Goal: Information Seeking & Learning: Learn about a topic

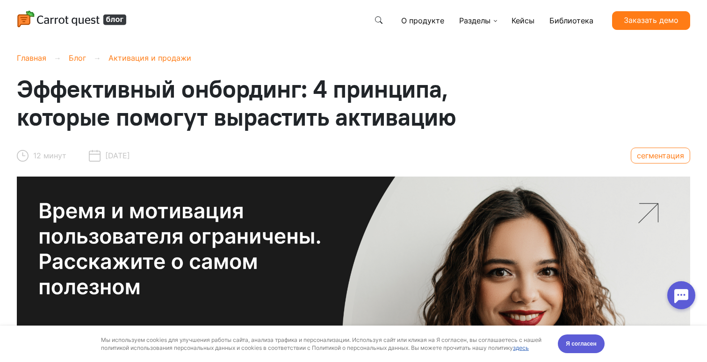
scroll to position [223, 0]
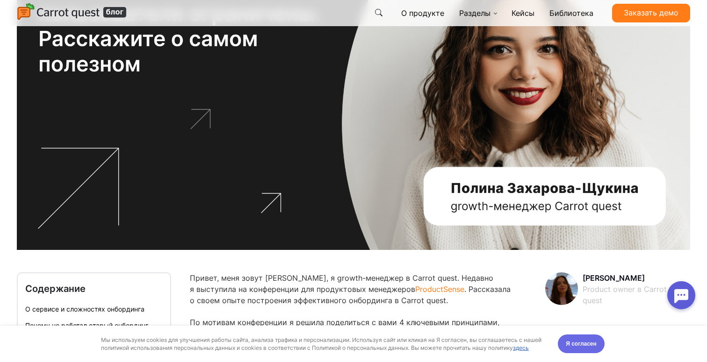
click at [578, 346] on span "Я согласен" at bounding box center [581, 343] width 31 height 9
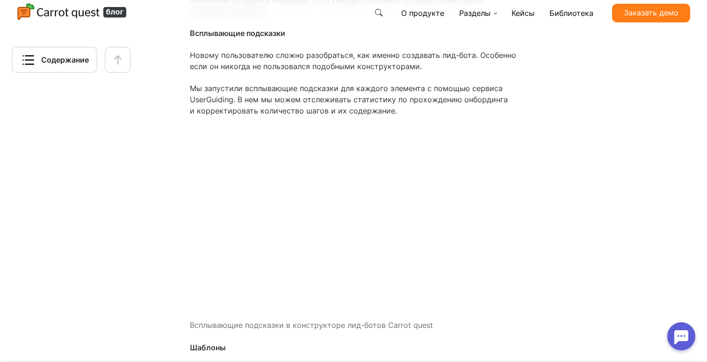
scroll to position [4562, 0]
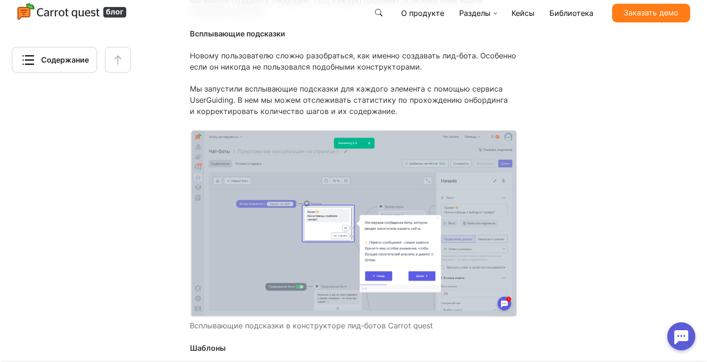
click at [350, 180] on img at bounding box center [353, 224] width 327 height 188
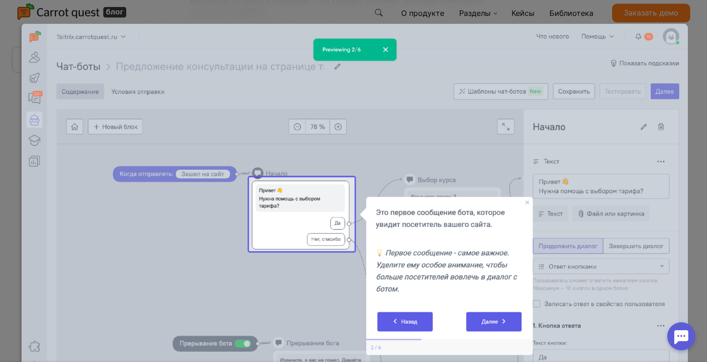
click at [699, 116] on div at bounding box center [353, 181] width 707 height 362
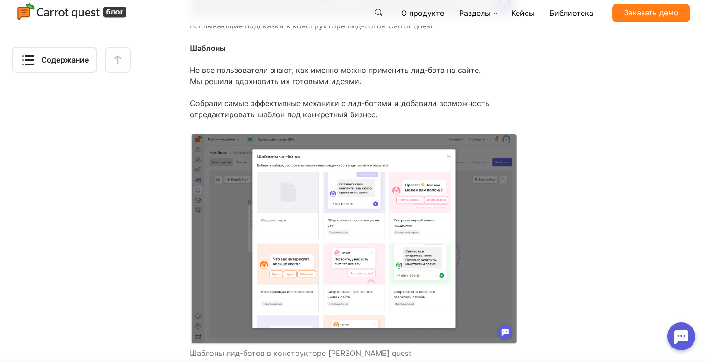
scroll to position [4884, 0]
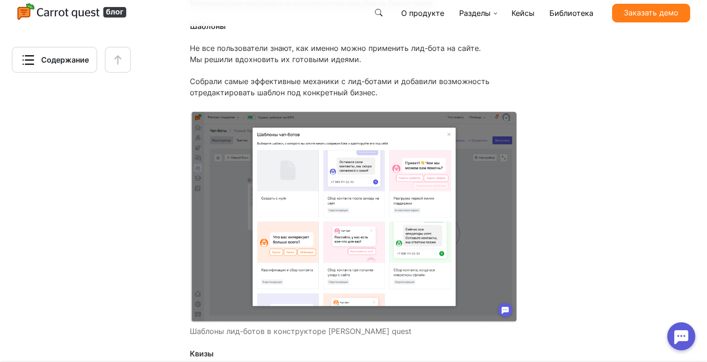
click at [347, 198] on img at bounding box center [353, 217] width 327 height 212
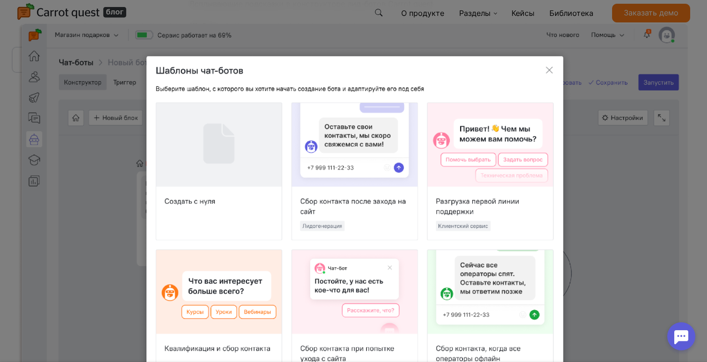
click at [693, 22] on div at bounding box center [353, 181] width 707 height 362
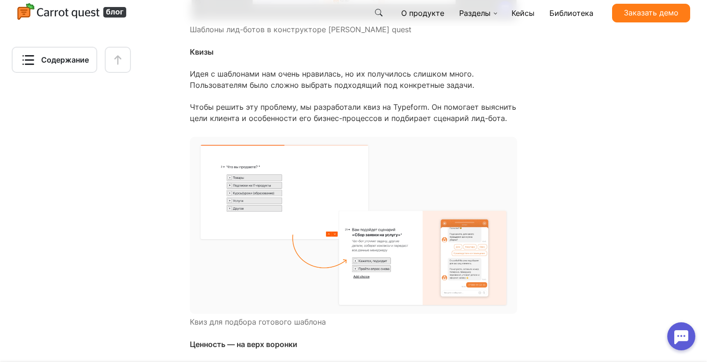
scroll to position [5192, 0]
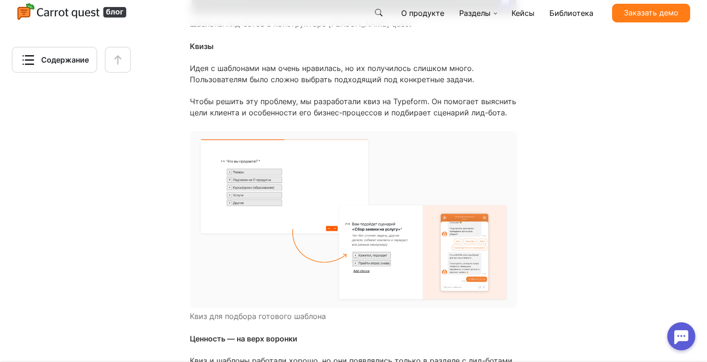
click at [361, 181] on img at bounding box center [353, 219] width 327 height 177
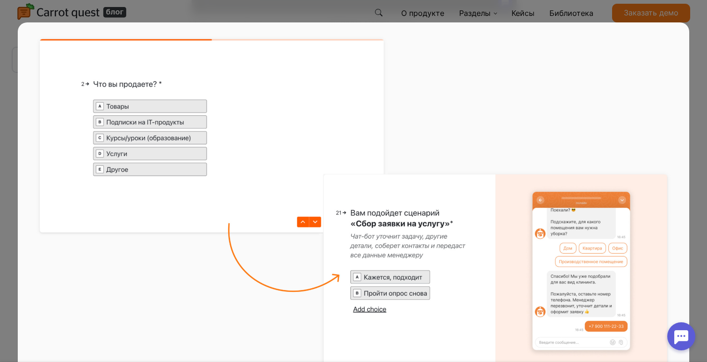
click at [592, 13] on div at bounding box center [354, 181] width 672 height 362
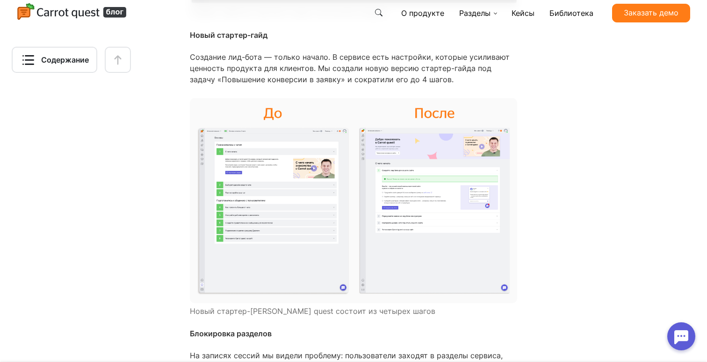
scroll to position [5850, 0]
click at [399, 142] on img at bounding box center [353, 199] width 327 height 205
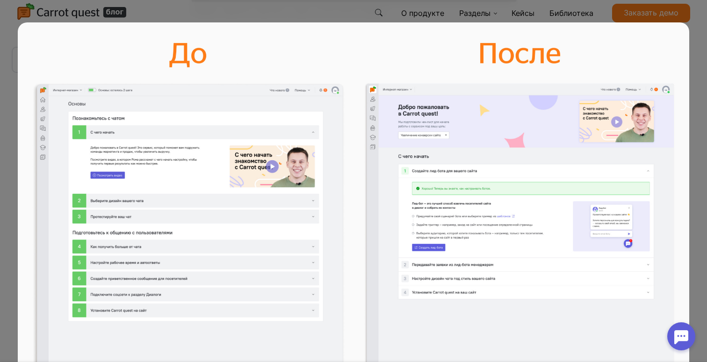
click at [399, 142] on img at bounding box center [354, 232] width 672 height 421
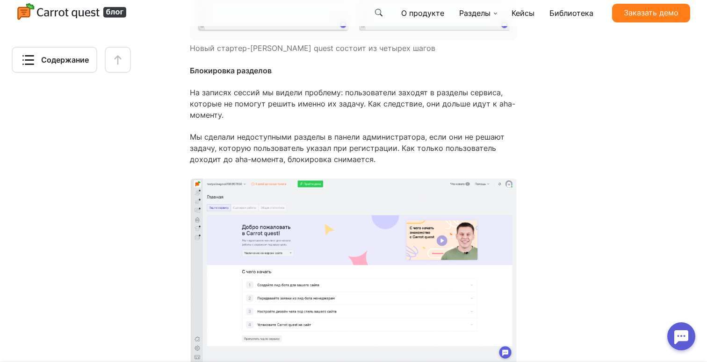
scroll to position [6138, 0]
